Goal: Transaction & Acquisition: Book appointment/travel/reservation

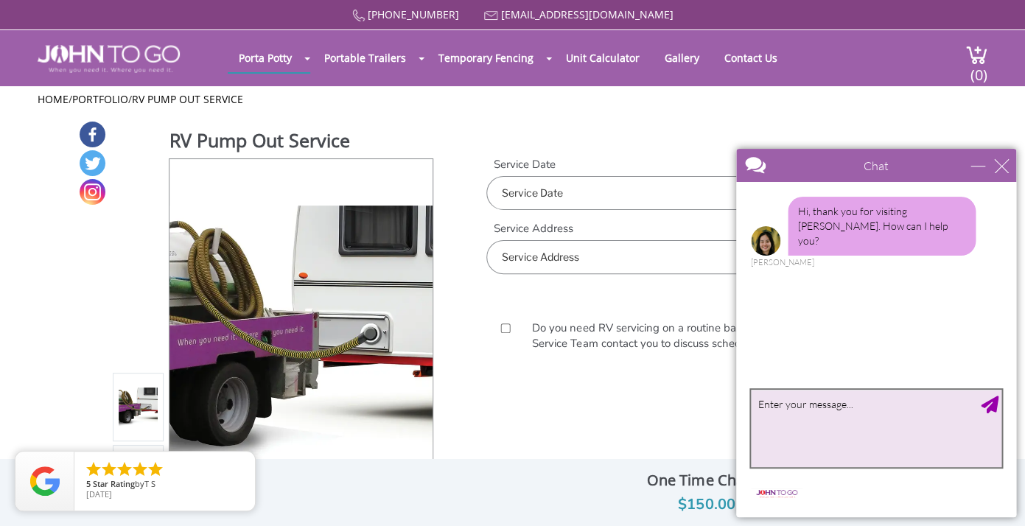
click at [790, 435] on textarea "type your message" at bounding box center [876, 428] width 251 height 77
type textarea "I have an RV in Sidney Center, NY that needs a pump out. We are FULL!"
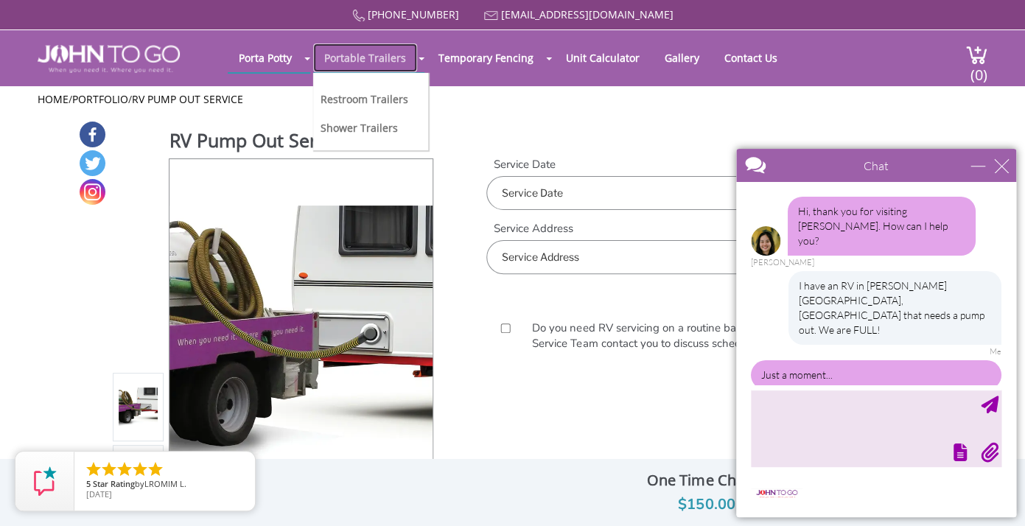
click at [385, 62] on link "Portable Trailers" at bounding box center [365, 57] width 104 height 29
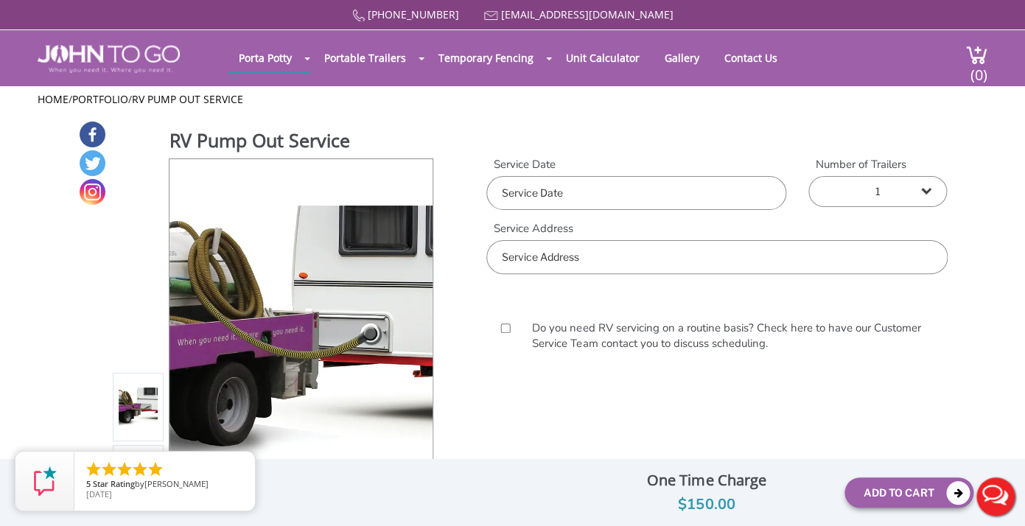
click at [996, 498] on button "Live Chat" at bounding box center [995, 496] width 59 height 59
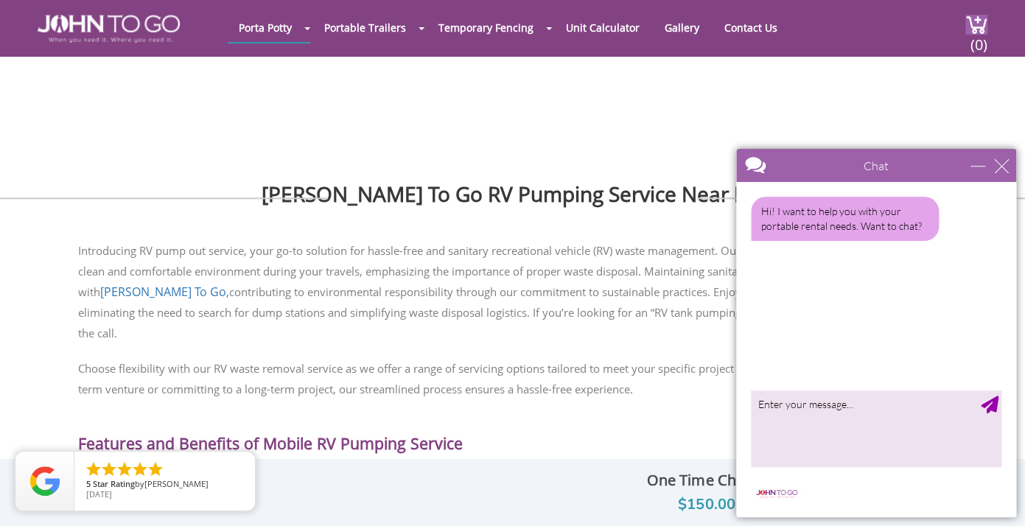
scroll to position [463, 0]
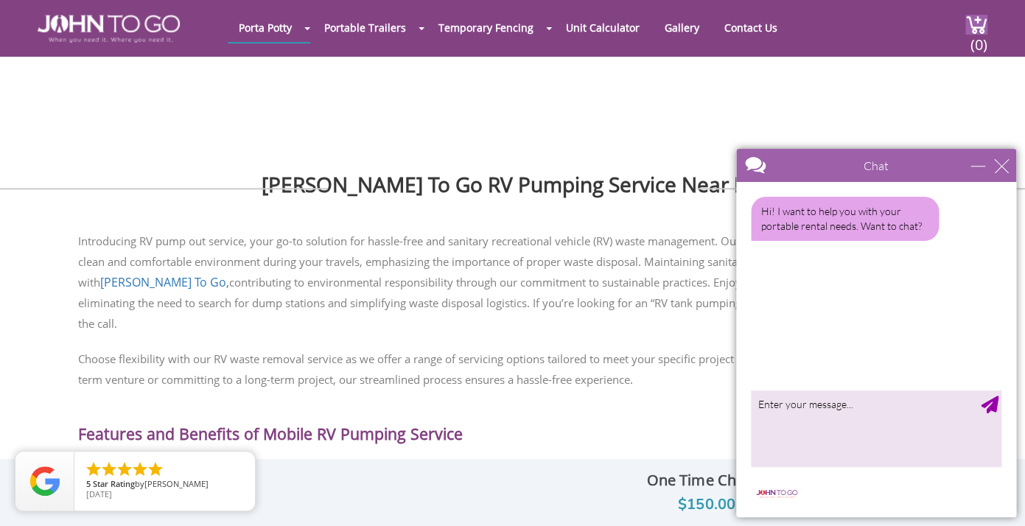
click at [556, 493] on div at bounding box center [512, 263] width 1025 height 526
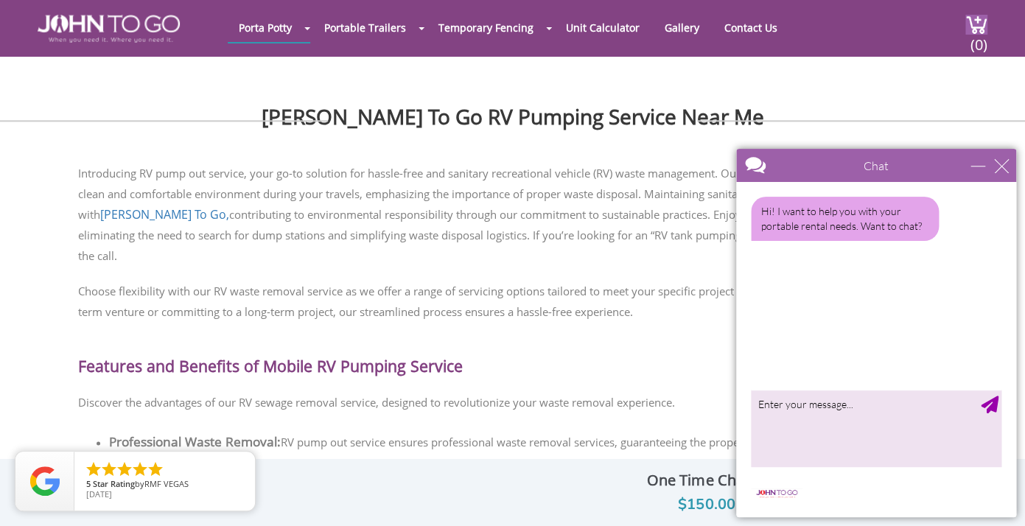
scroll to position [533, 0]
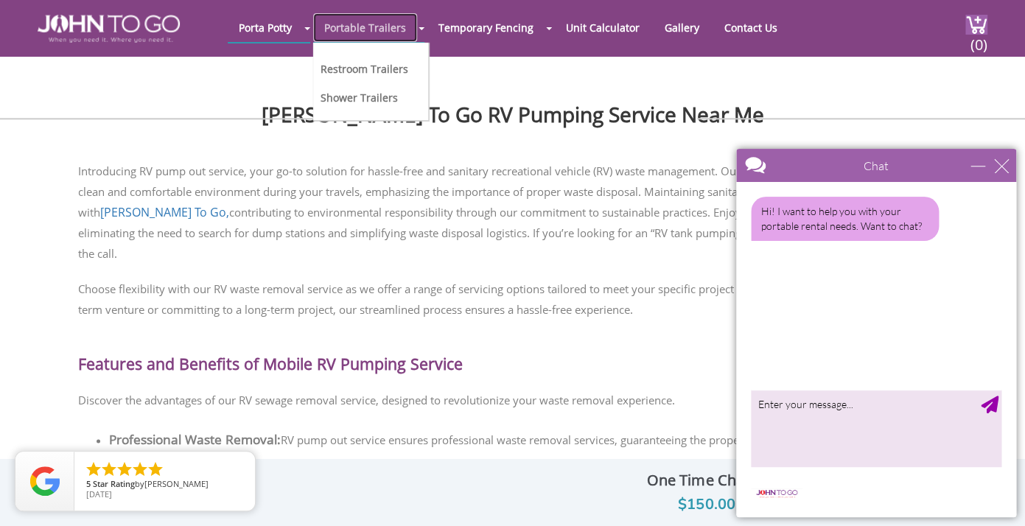
click at [381, 24] on link "Portable Trailers" at bounding box center [365, 27] width 104 height 29
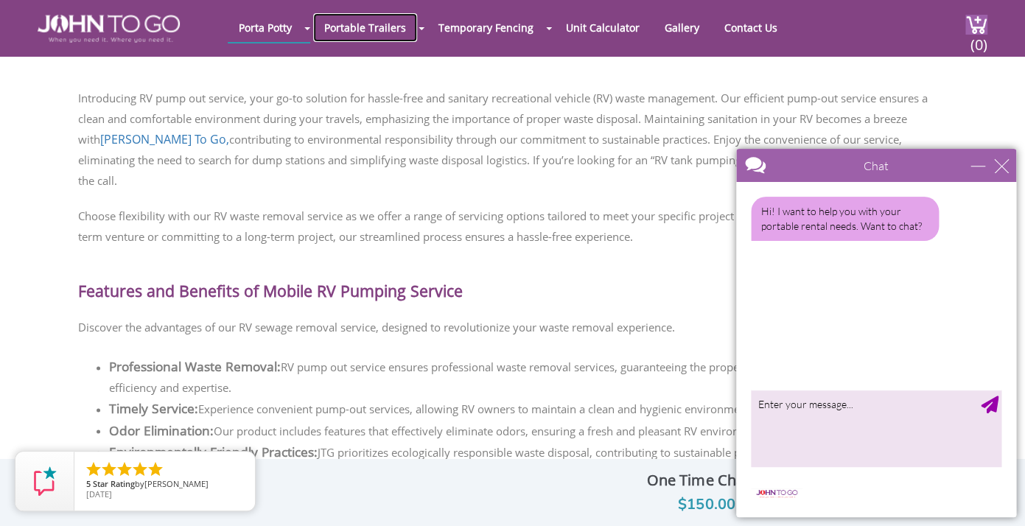
scroll to position [611, 0]
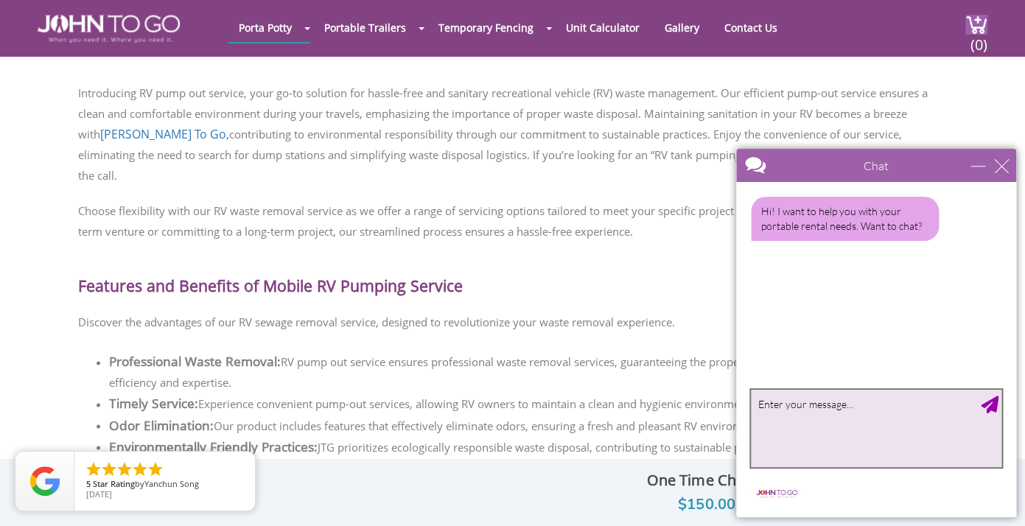
click at [836, 438] on textarea "type your message" at bounding box center [876, 428] width 251 height 77
type textarea "Hello"
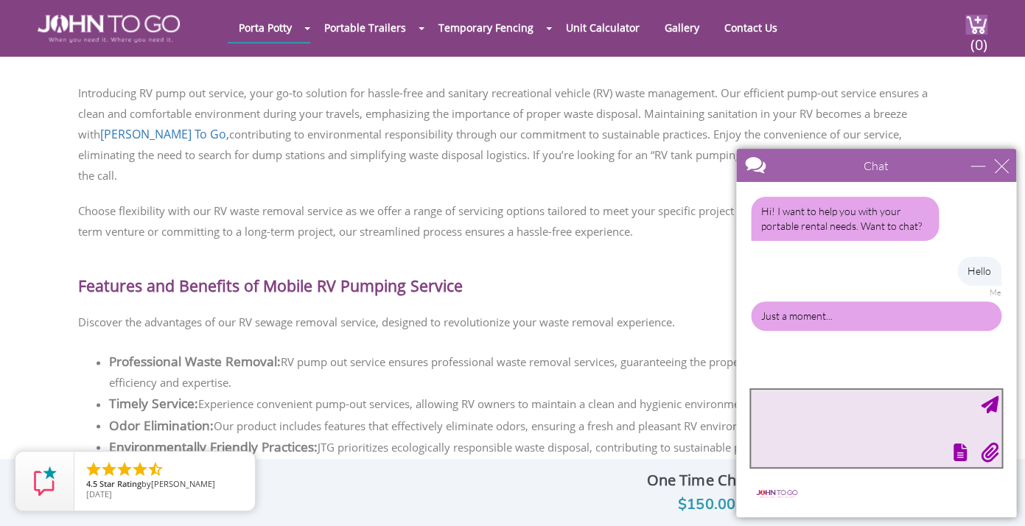
scroll to position [0, 0]
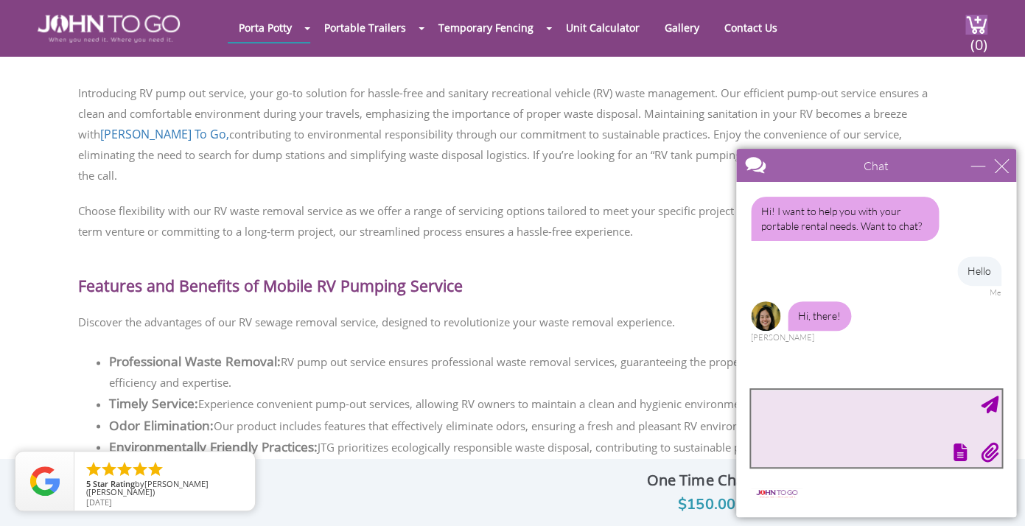
click at [807, 432] on textarea "type your message" at bounding box center [876, 428] width 251 height 77
type textarea "I need an RV pumped out"
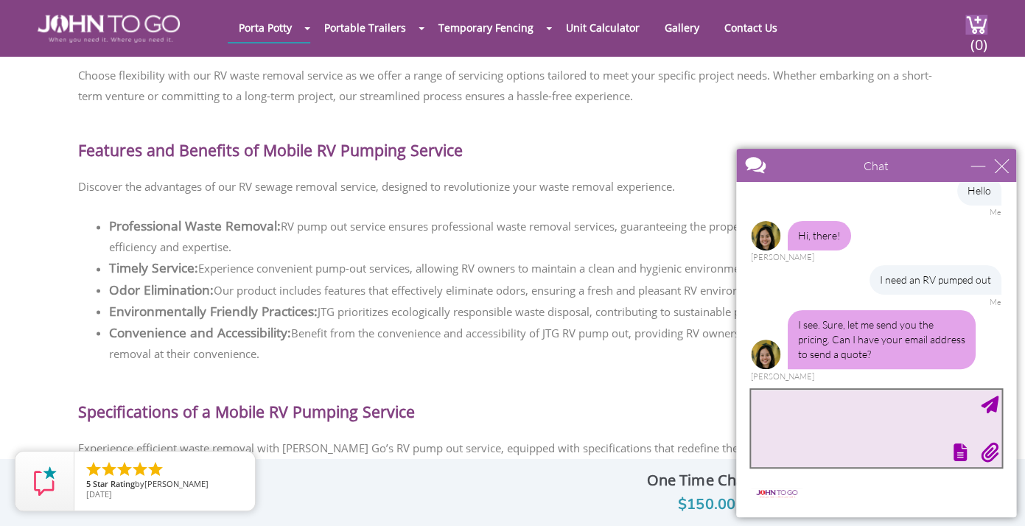
scroll to position [749, 0]
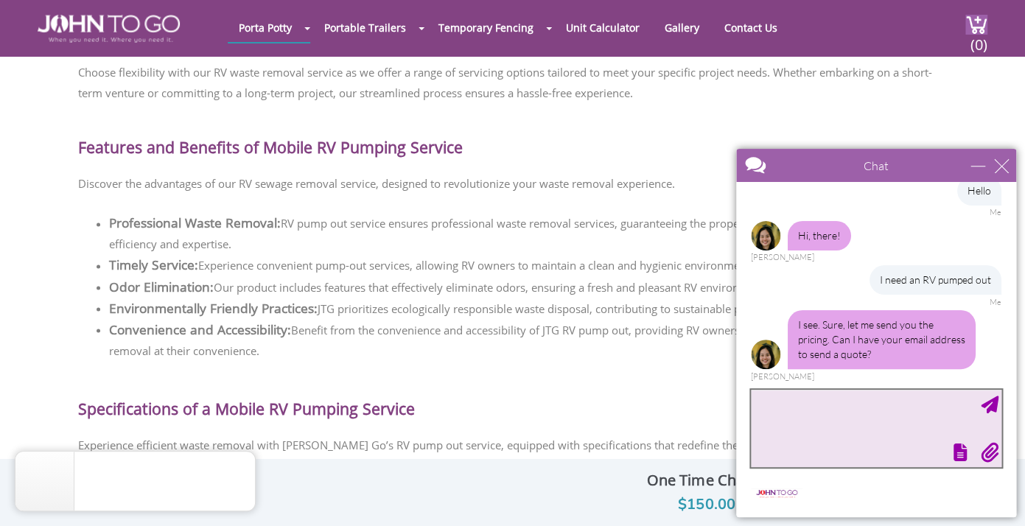
click at [812, 428] on textarea "type your message" at bounding box center [876, 428] width 251 height 77
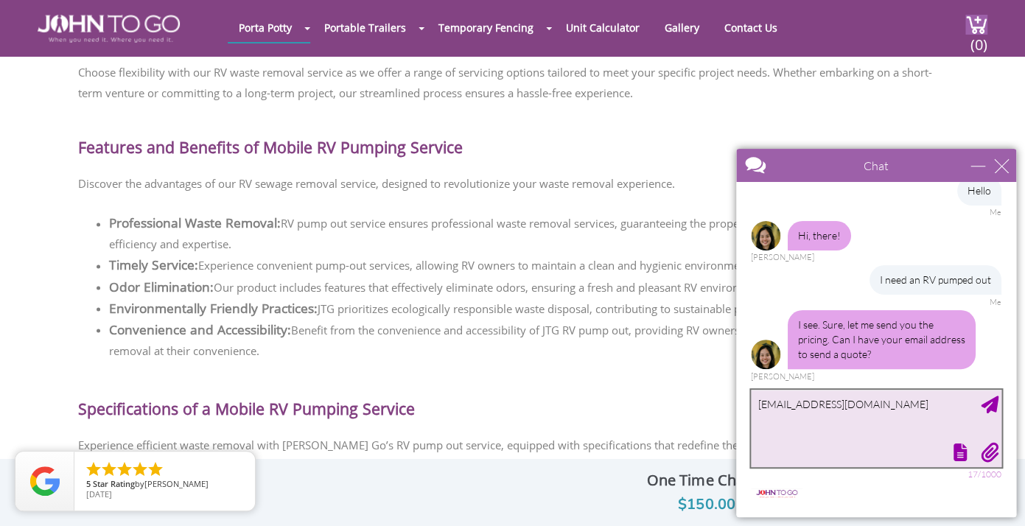
type textarea "[EMAIL_ADDRESS][DOMAIN_NAME]"
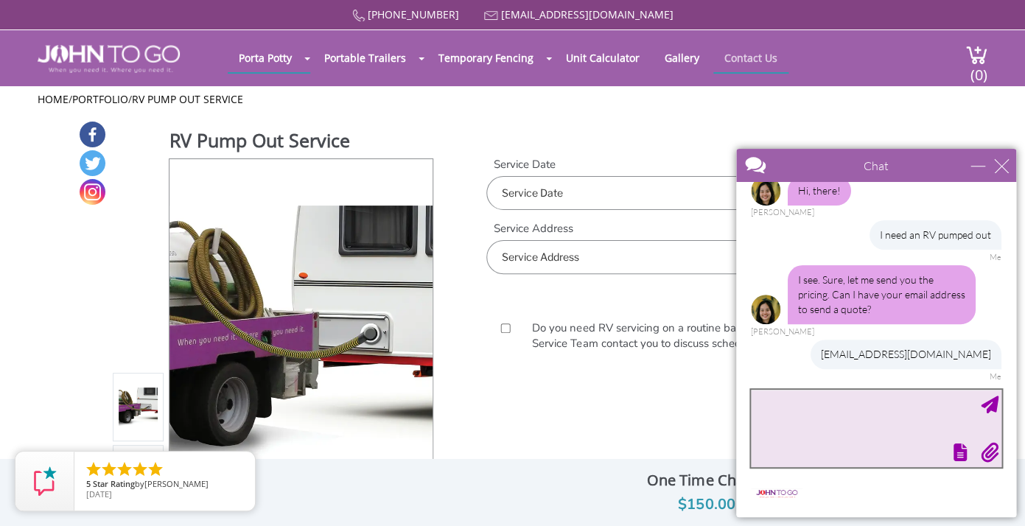
scroll to position [169, 0]
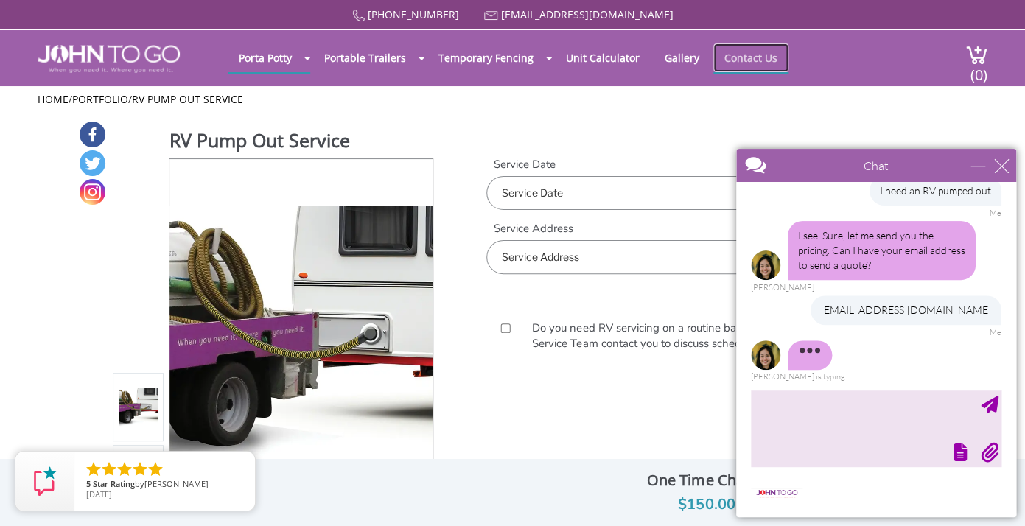
click at [754, 60] on link "Contact Us" at bounding box center [750, 57] width 75 height 29
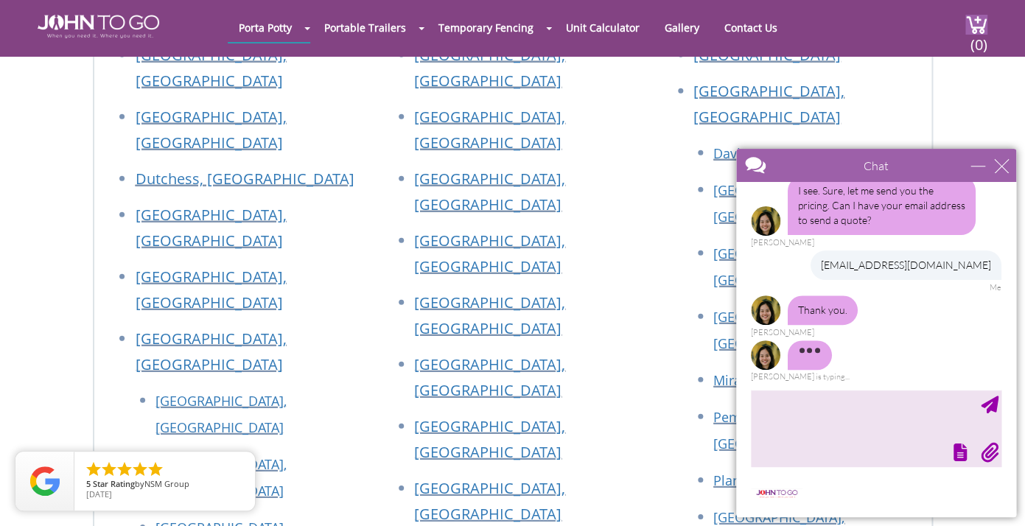
scroll to position [144, 0]
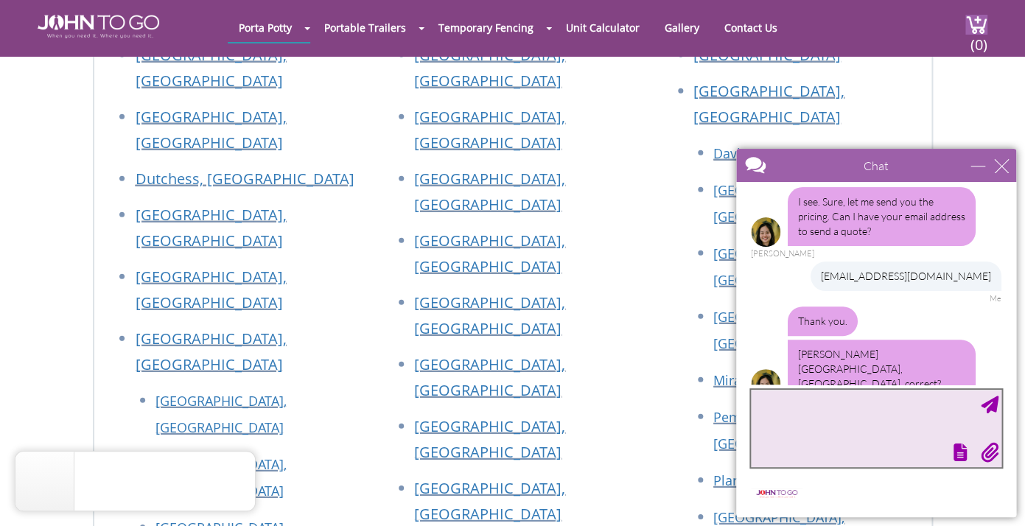
click at [767, 430] on textarea "type your message" at bounding box center [876, 428] width 251 height 77
type textarea "Yes"
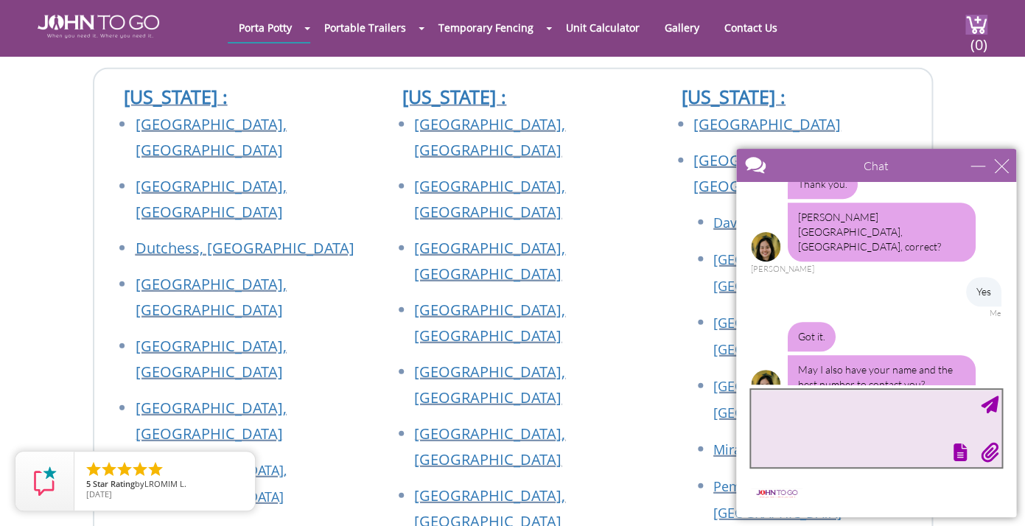
scroll to position [1274, 0]
click at [846, 437] on textarea "type your message" at bounding box center [876, 428] width 251 height 77
type textarea "Jodi Faraci"
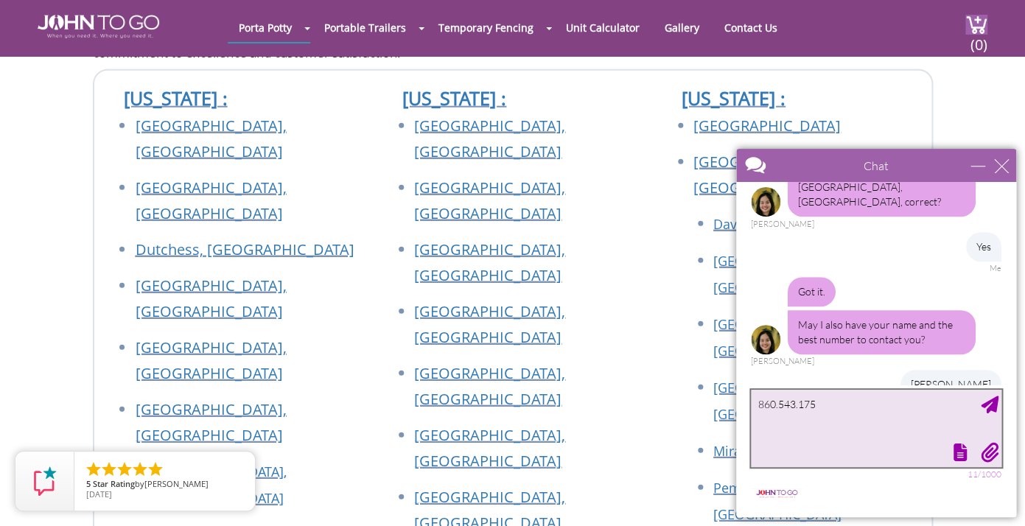
type textarea "860.543.1753"
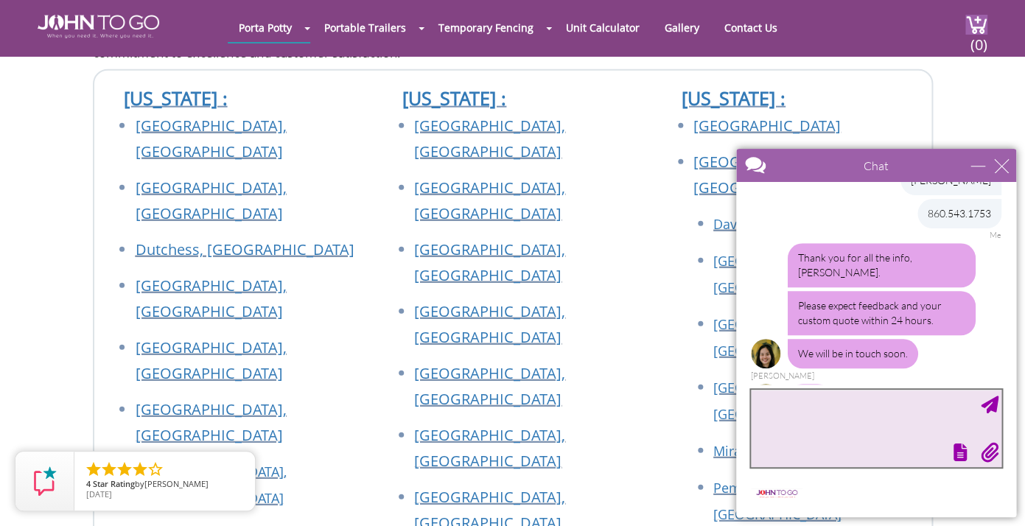
scroll to position [533, 0]
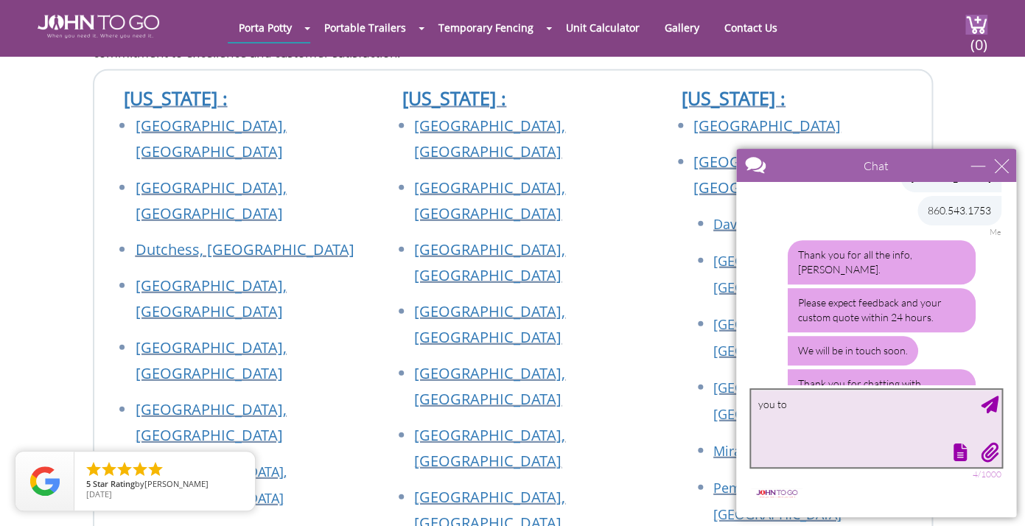
type textarea "you too"
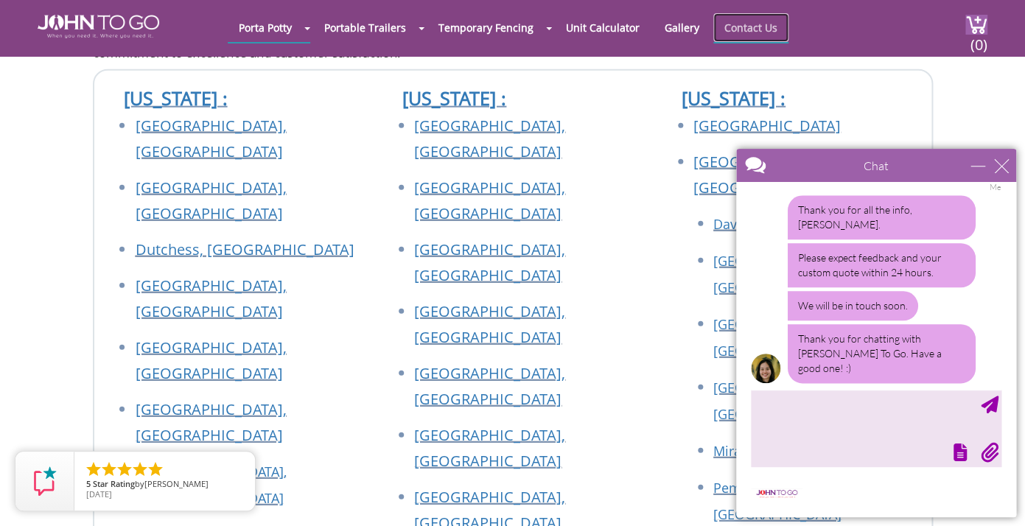
click at [756, 28] on link "Contact Us" at bounding box center [750, 27] width 75 height 29
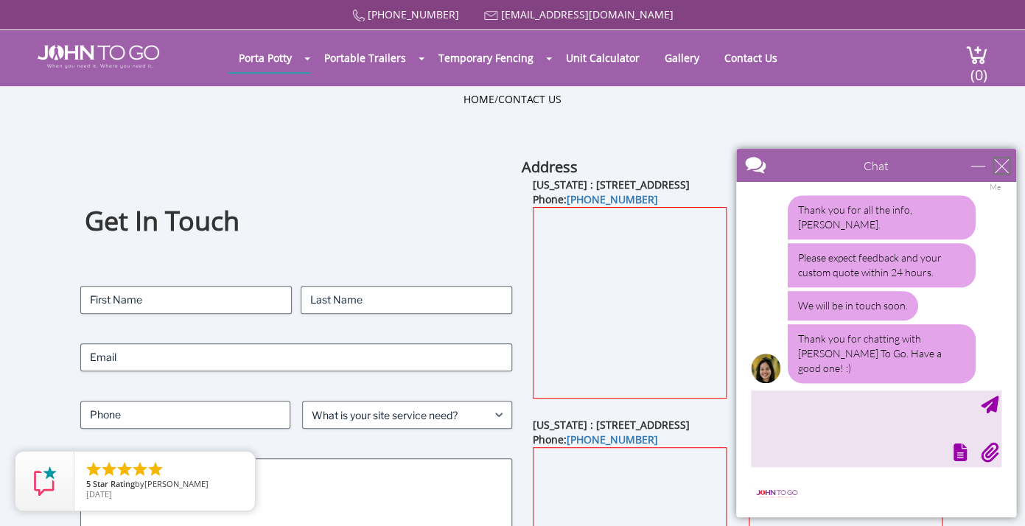
click at [1001, 165] on div "close" at bounding box center [1001, 165] width 15 height 15
type input "Continue Chat"
type input "End Chat"
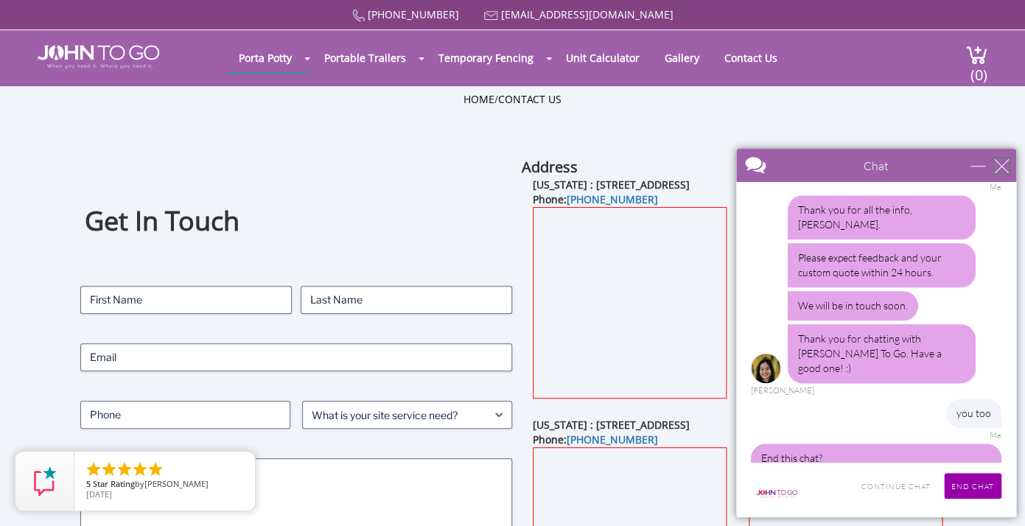
scroll to position [600, 0]
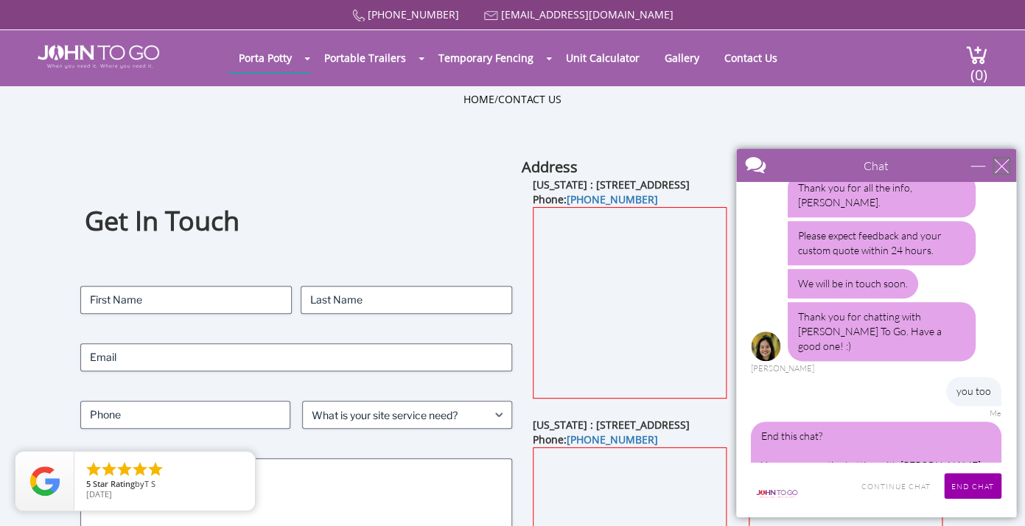
click at [1001, 167] on div "close" at bounding box center [1001, 165] width 15 height 15
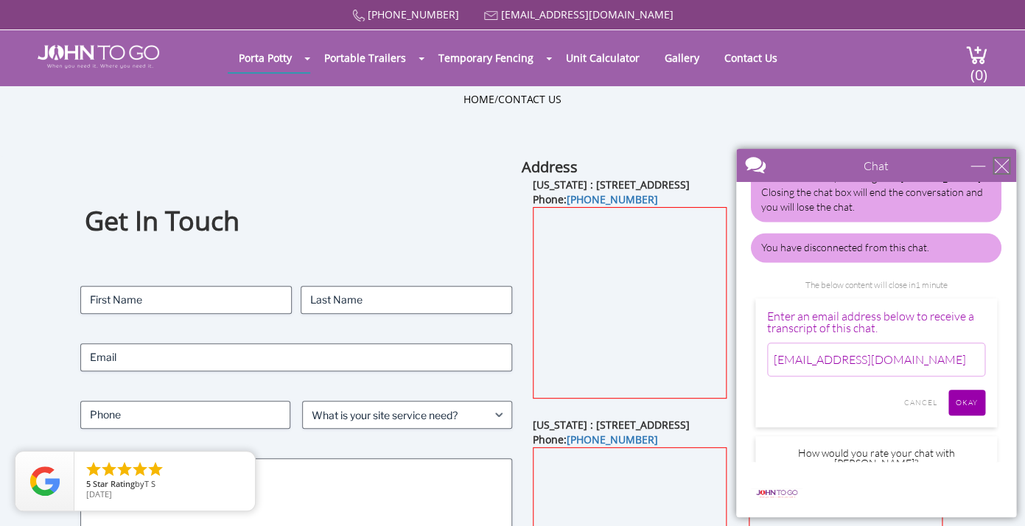
click at [1001, 167] on div "close" at bounding box center [1001, 165] width 15 height 15
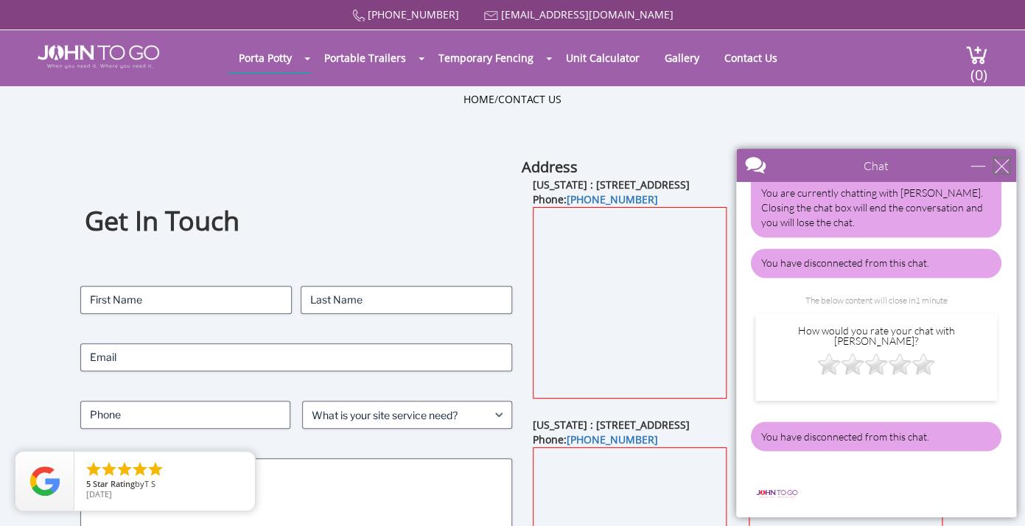
scroll to position [813, 0]
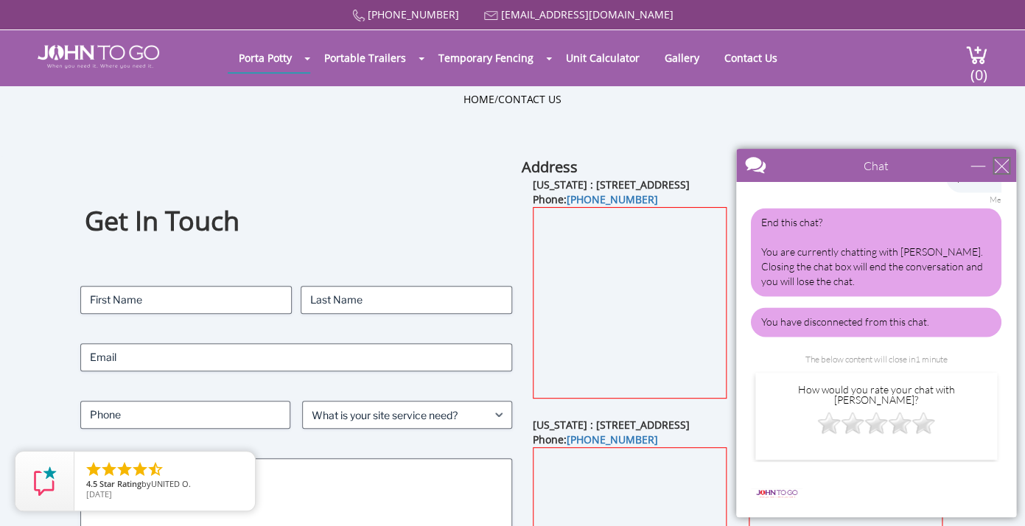
click at [1000, 166] on div "close" at bounding box center [1001, 165] width 15 height 15
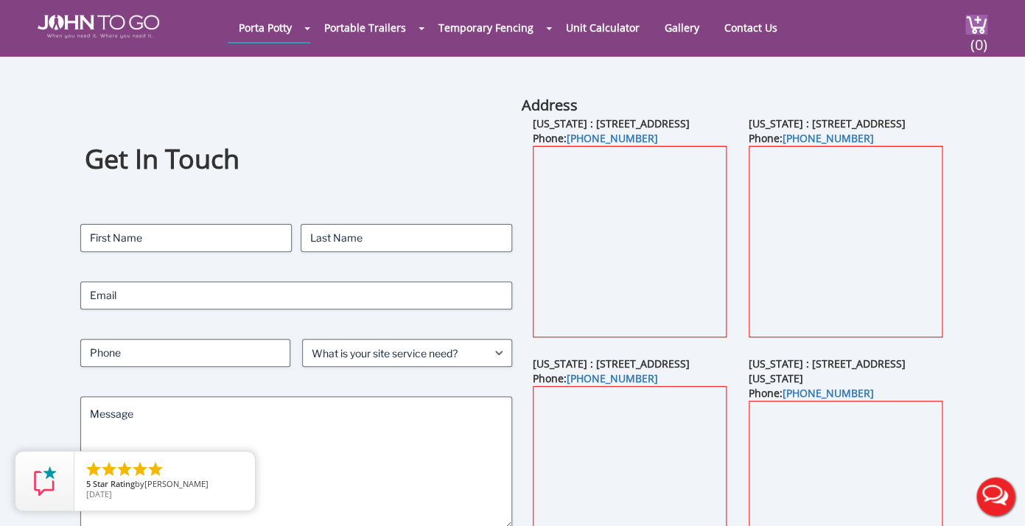
scroll to position [0, 0]
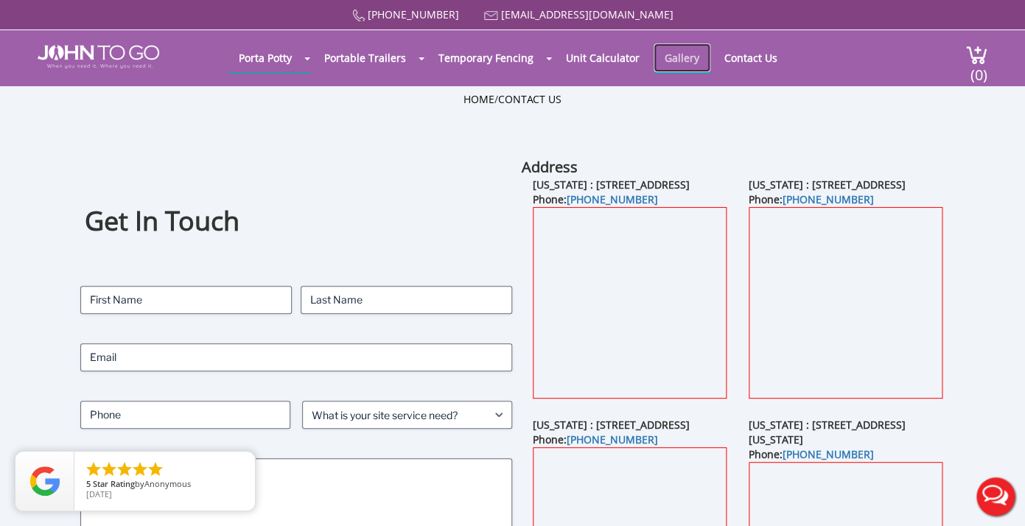
click at [683, 67] on link "Gallery" at bounding box center [682, 57] width 57 height 29
